Goal: Task Accomplishment & Management: Manage account settings

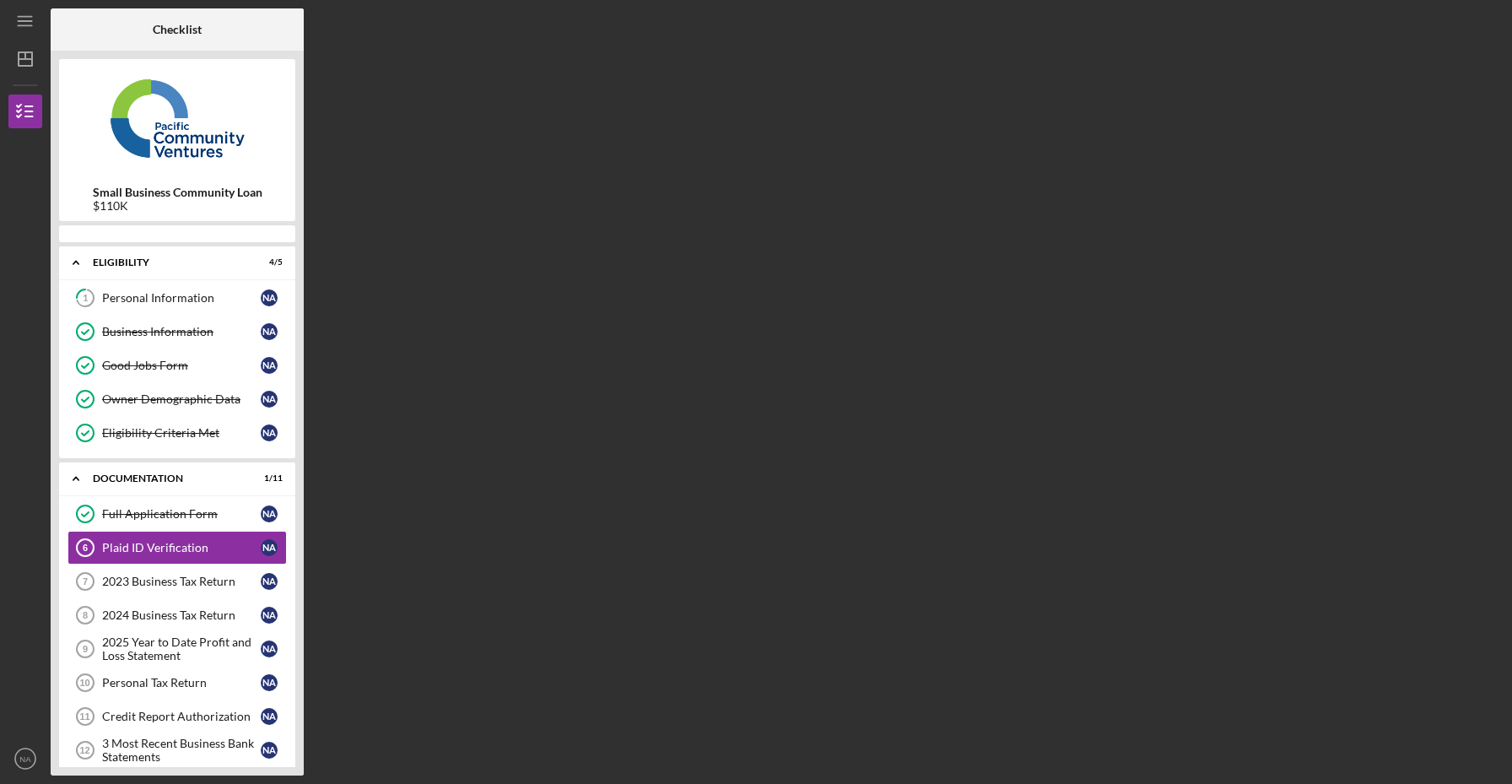
scroll to position [42, 0]
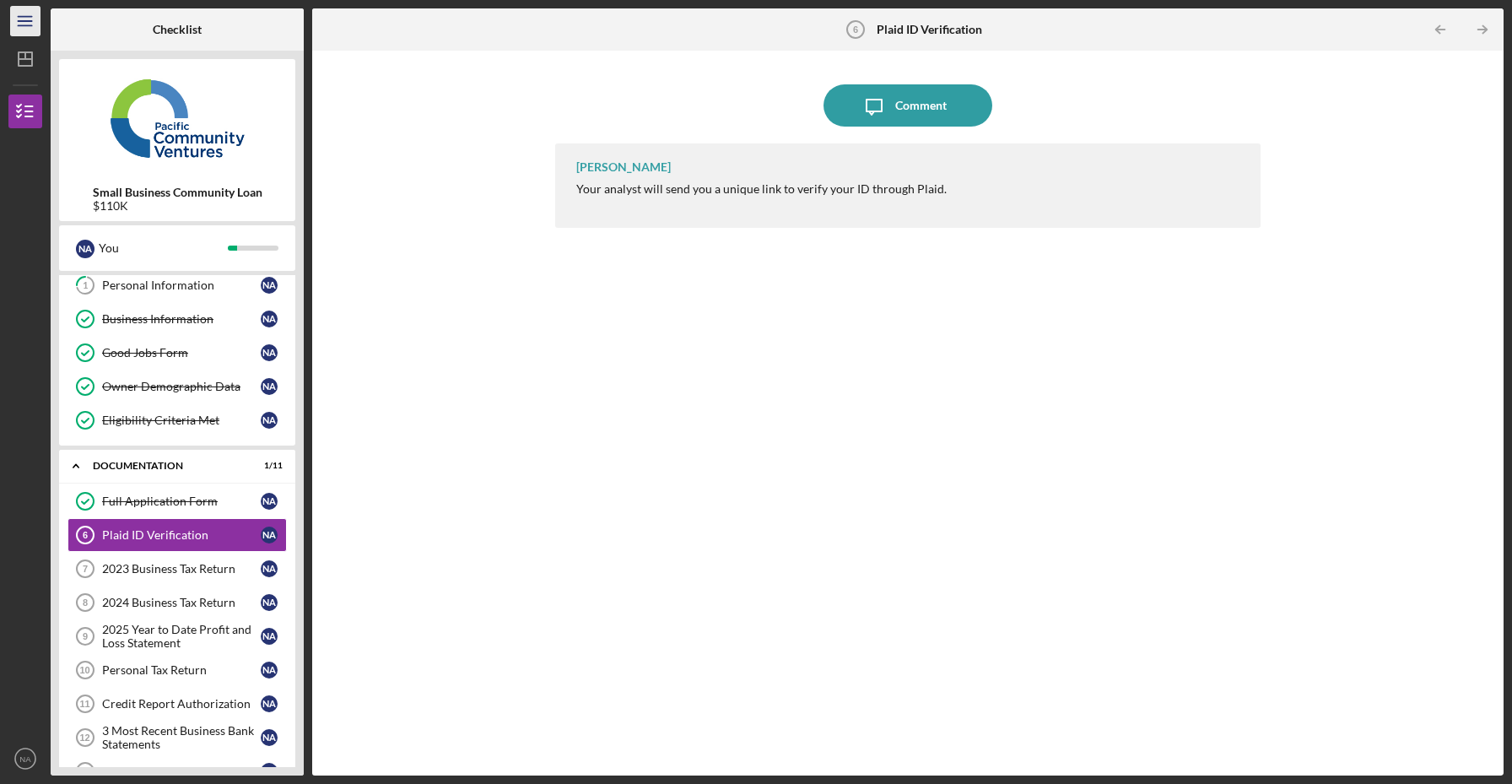
click at [27, 22] on icon "Icon/Menu" at bounding box center [25, 21] width 38 height 38
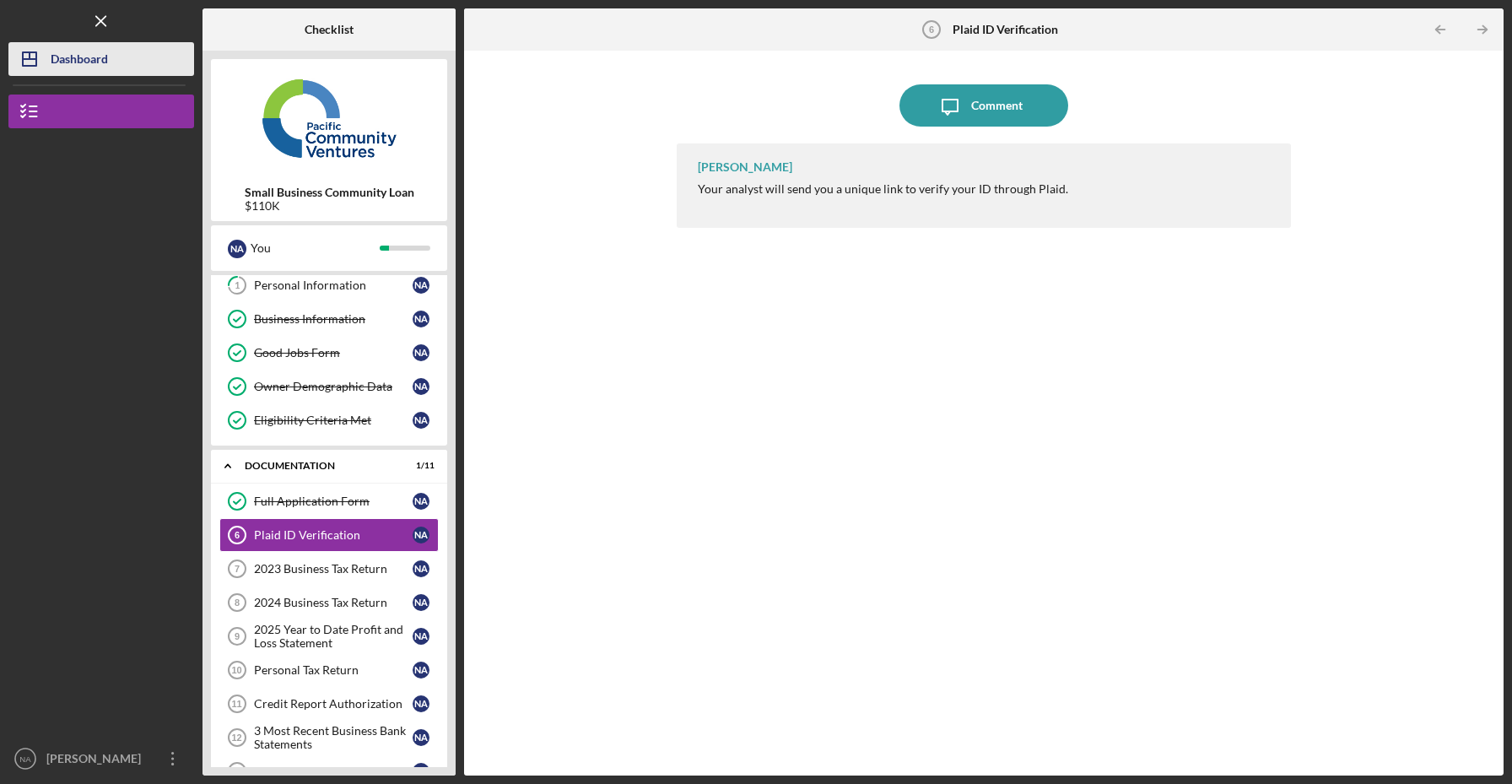
click at [32, 67] on icon "Icon/Dashboard" at bounding box center [30, 59] width 43 height 43
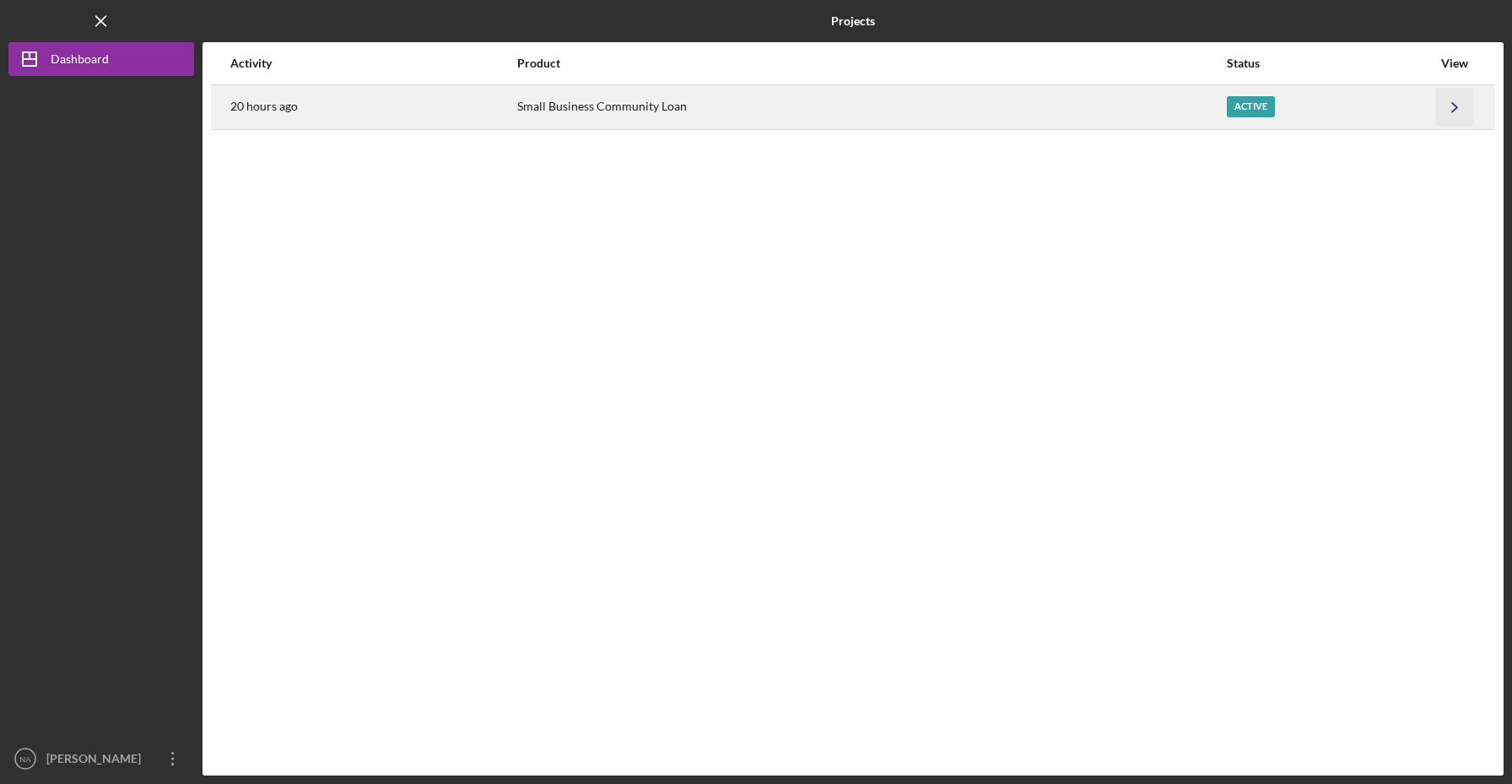
click at [1439, 112] on icon "Icon/Navigate" at bounding box center [1454, 106] width 38 height 38
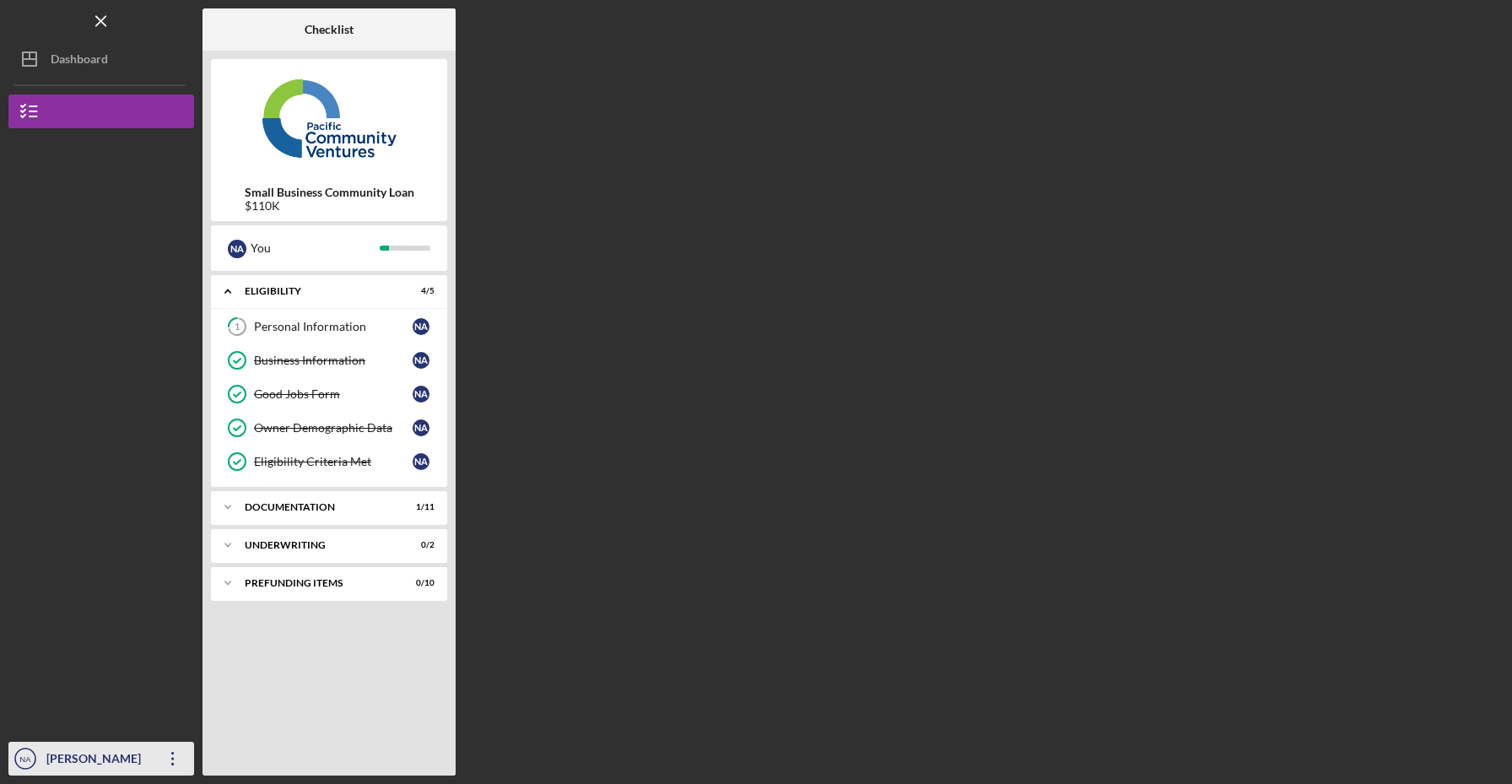
click at [170, 750] on icon "Icon/Overflow" at bounding box center [173, 759] width 43 height 43
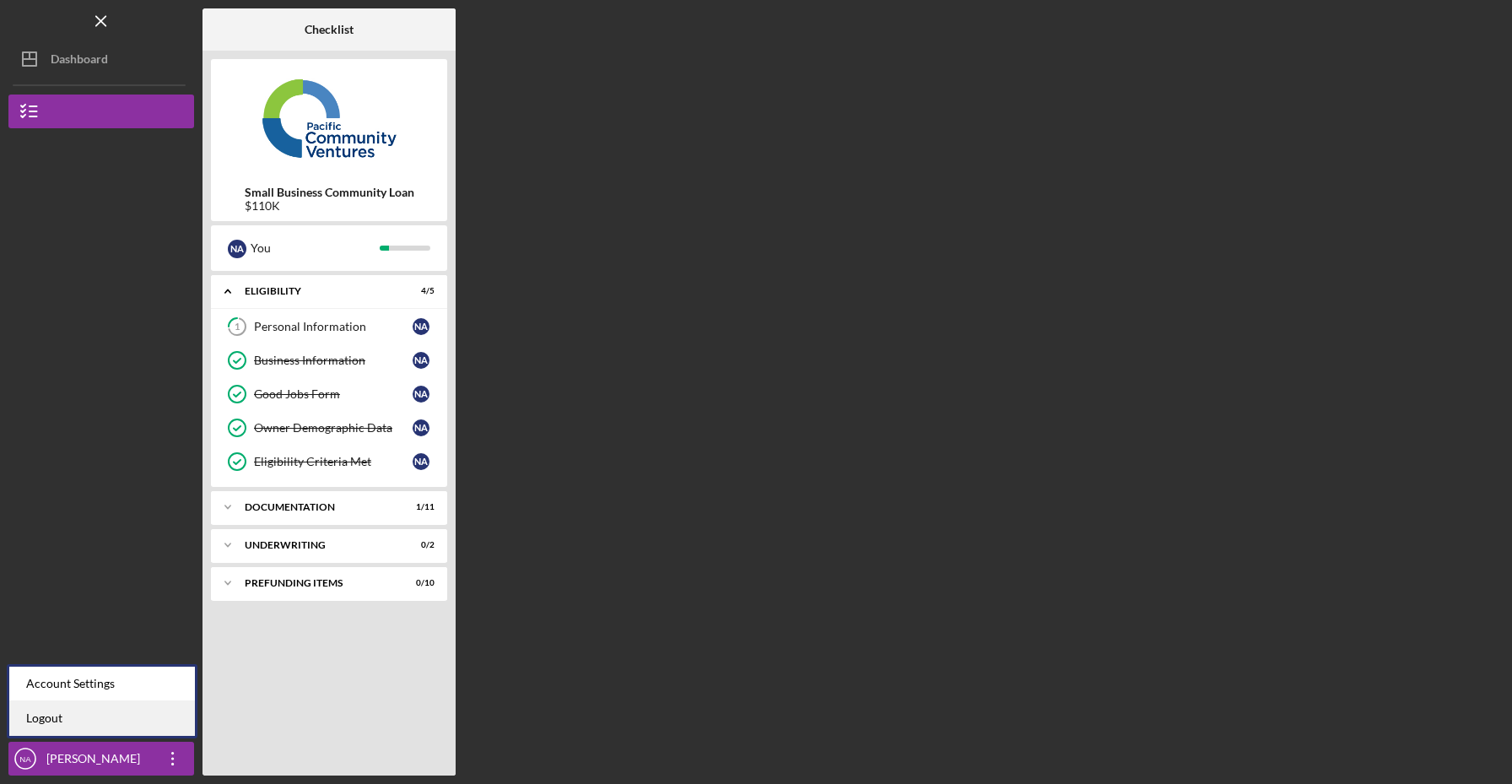
click at [82, 711] on link "Logout" at bounding box center [102, 718] width 186 height 35
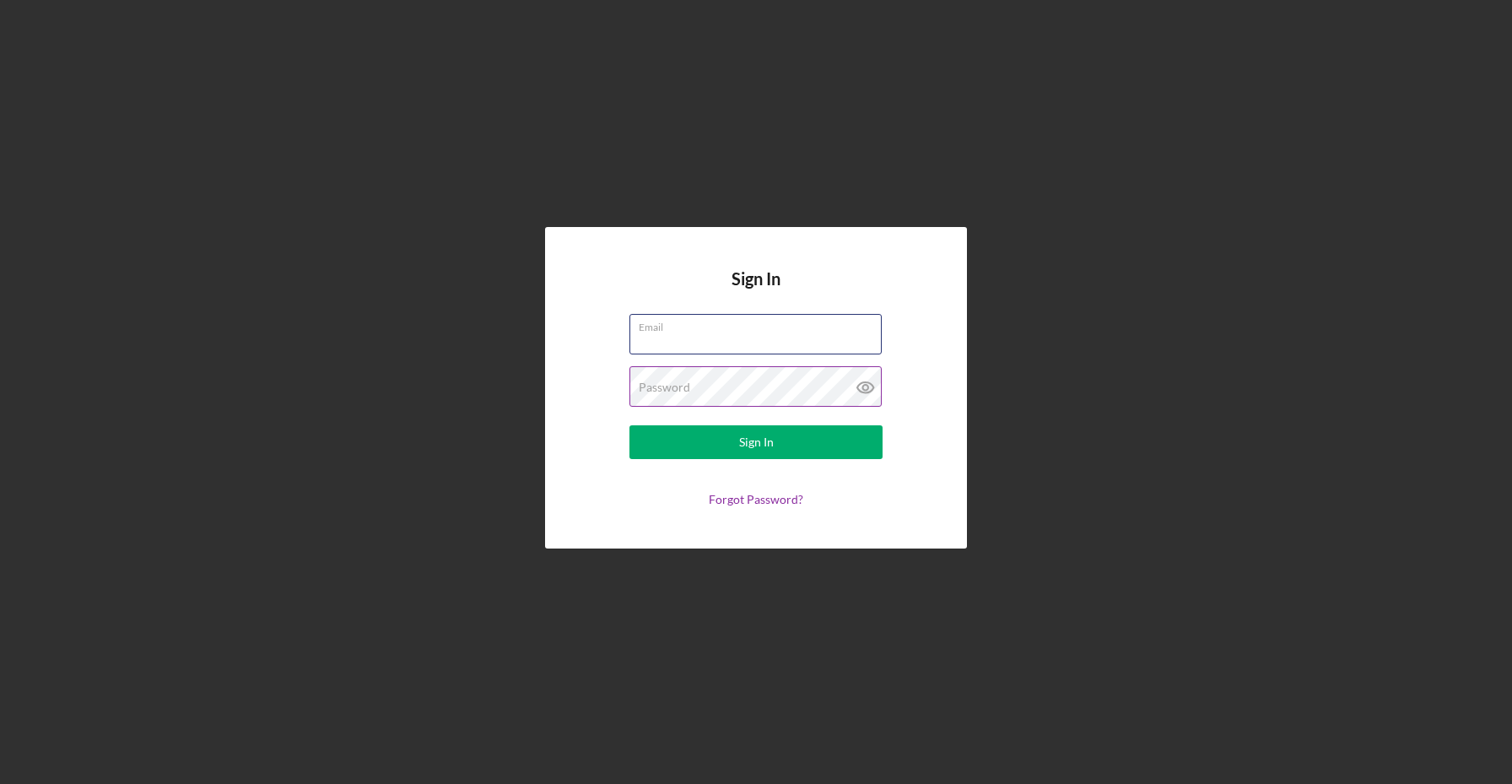
type input "[EMAIL_ADDRESS][DOMAIN_NAME]"
click at [870, 389] on icon at bounding box center [866, 388] width 43 height 43
click at [802, 448] on button "Sign In" at bounding box center [756, 442] width 253 height 34
